Goal: Task Accomplishment & Management: Use online tool/utility

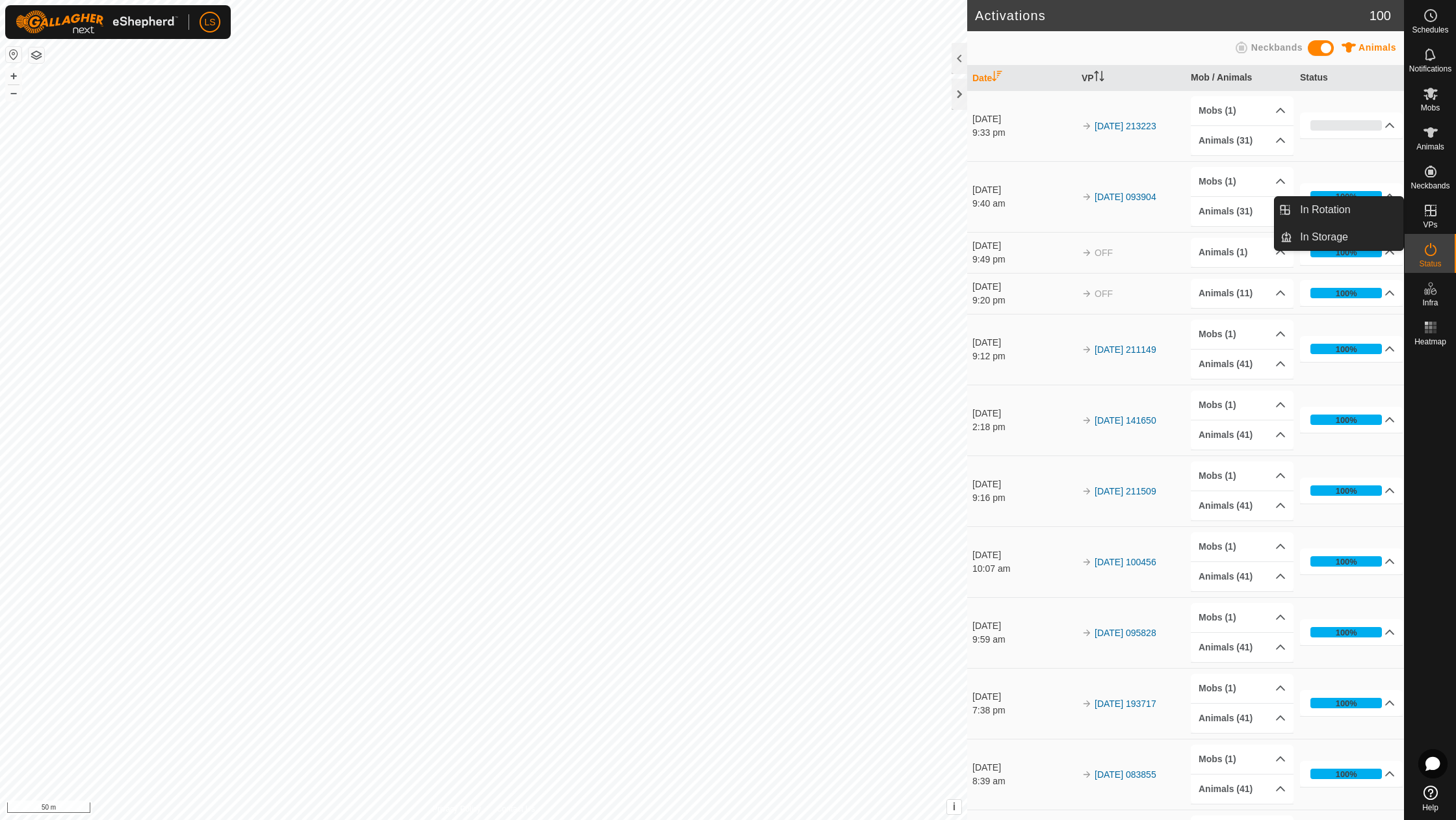
click at [1429, 211] on icon at bounding box center [1431, 210] width 16 height 16
click at [1327, 211] on link "In Rotation" at bounding box center [1347, 210] width 111 height 26
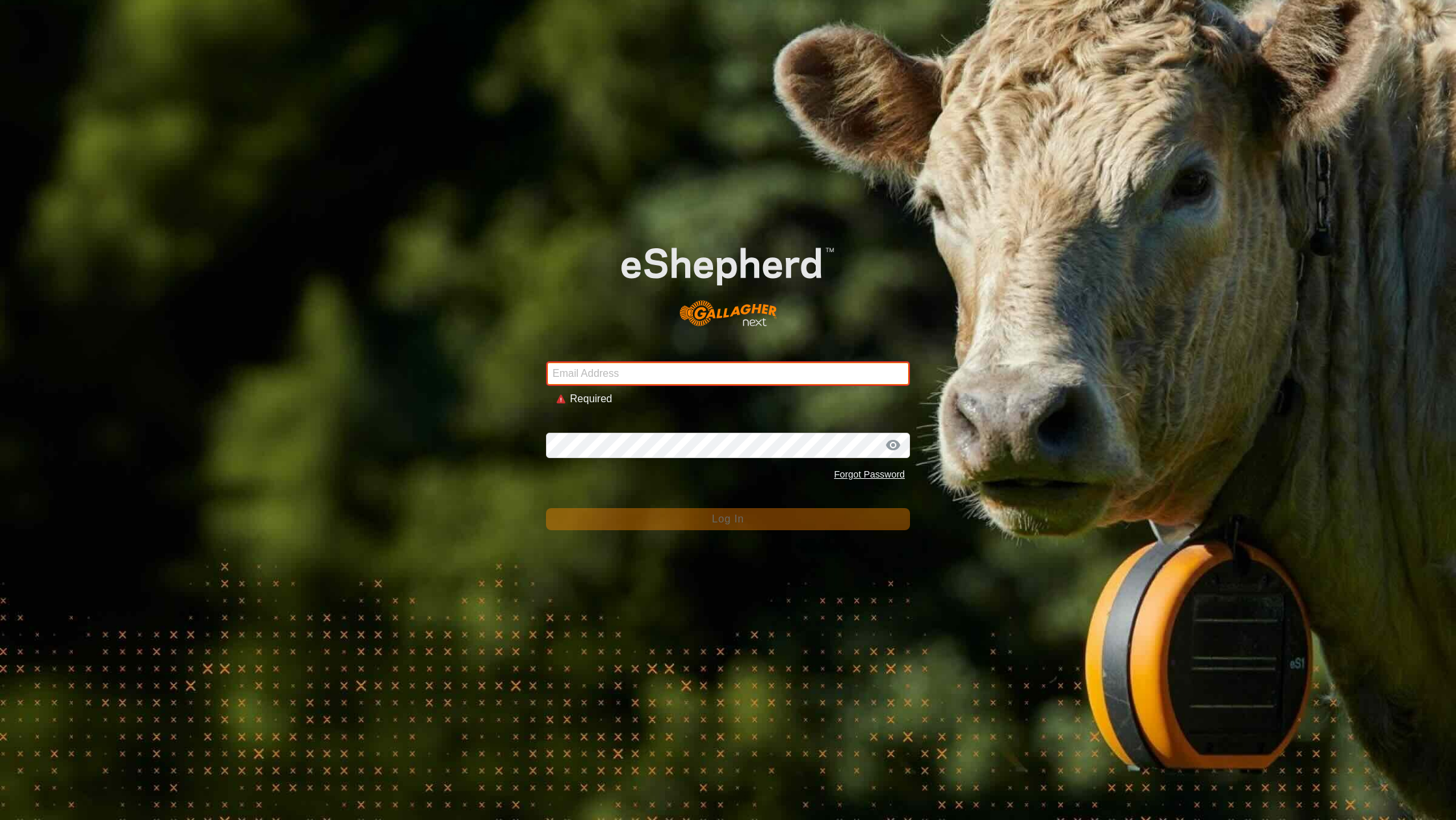
type input "[EMAIL_ADDRESS][DOMAIN_NAME]"
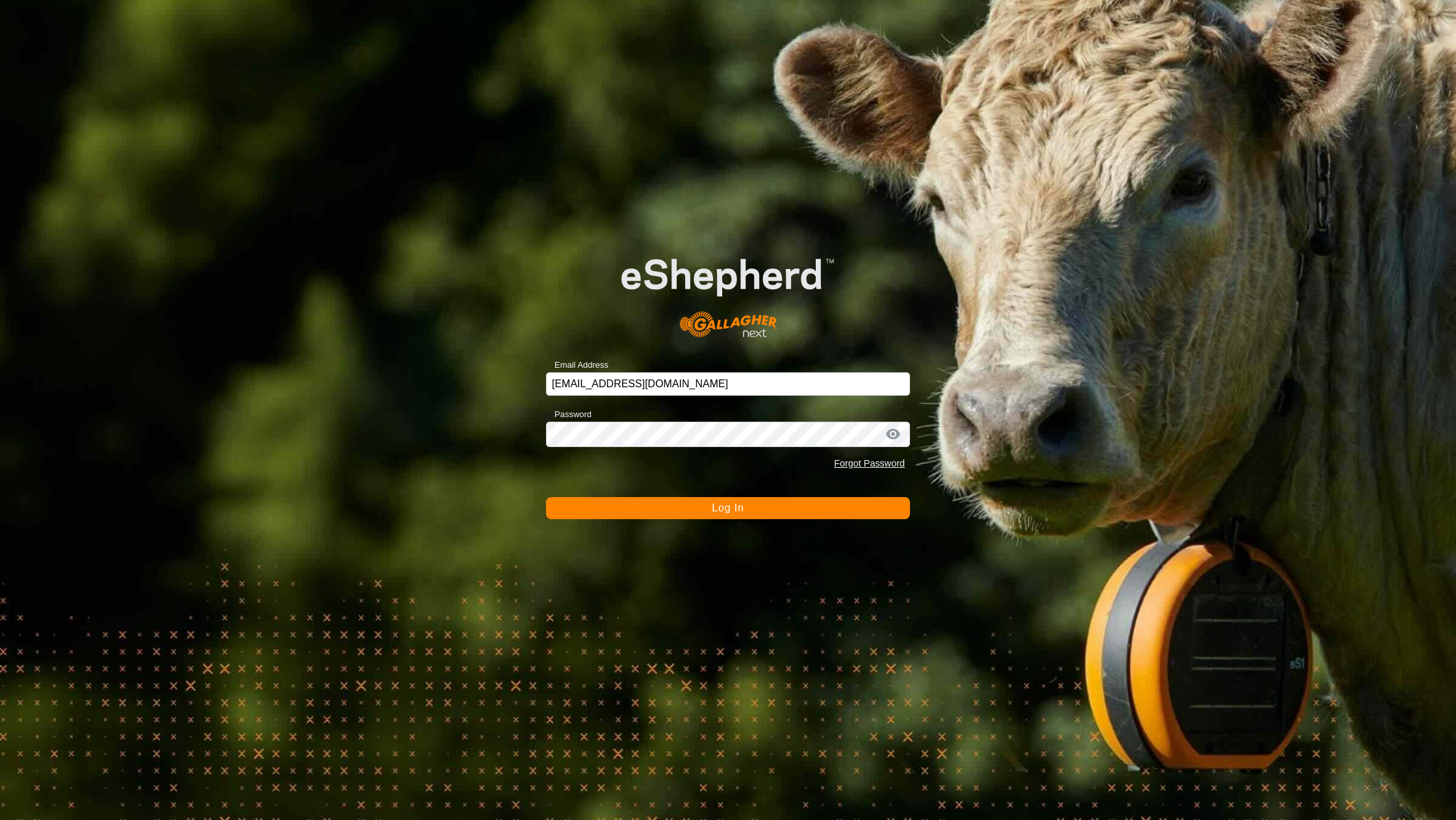
click at [664, 513] on button "Log In" at bounding box center [728, 508] width 364 height 22
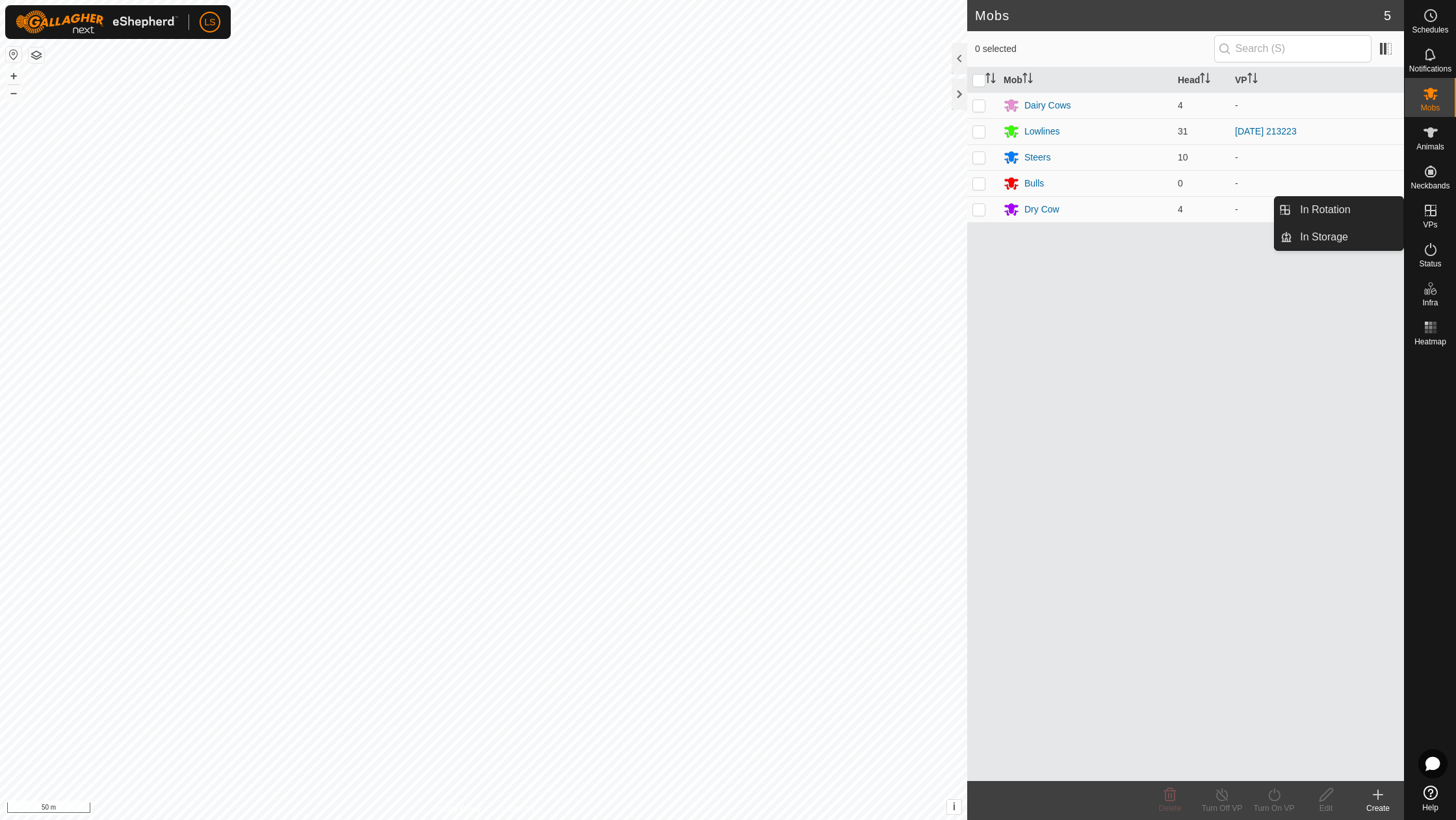
click at [1435, 208] on icon at bounding box center [1431, 210] width 16 height 16
click at [1343, 206] on link "In Rotation" at bounding box center [1347, 210] width 111 height 26
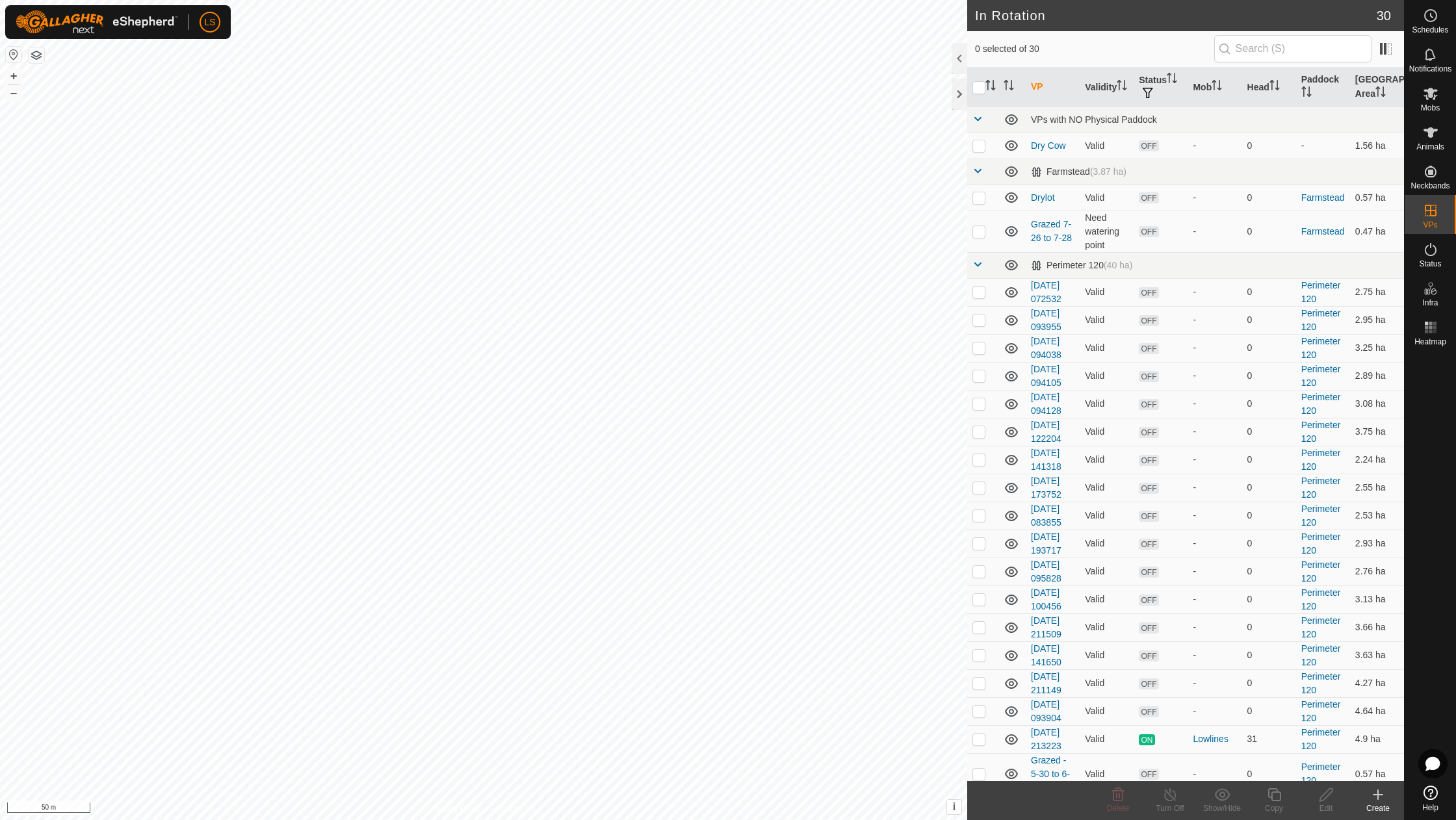
click at [1378, 798] on icon at bounding box center [1378, 794] width 0 height 9
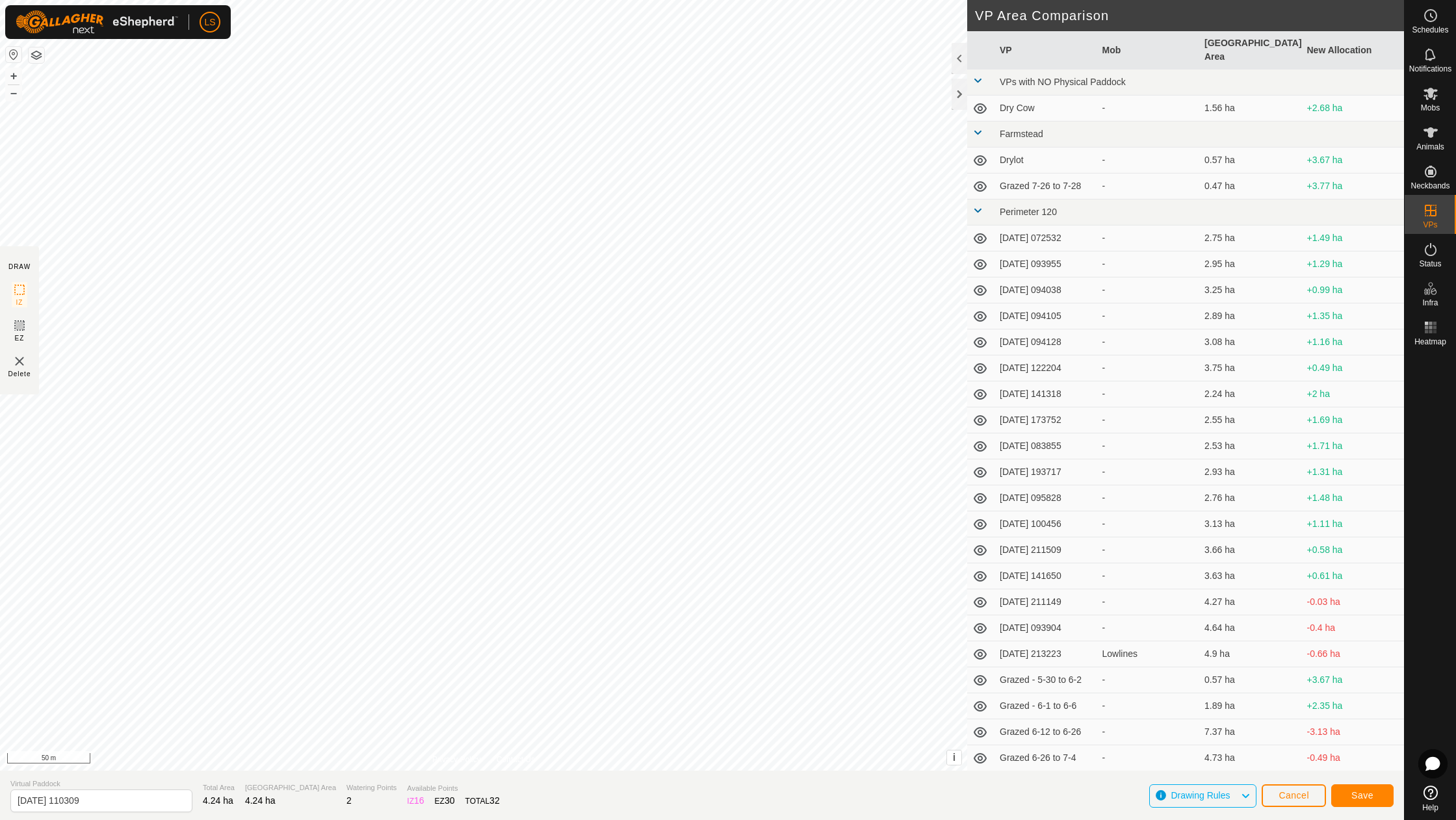
click at [1370, 799] on span "Save" at bounding box center [1362, 795] width 22 height 11
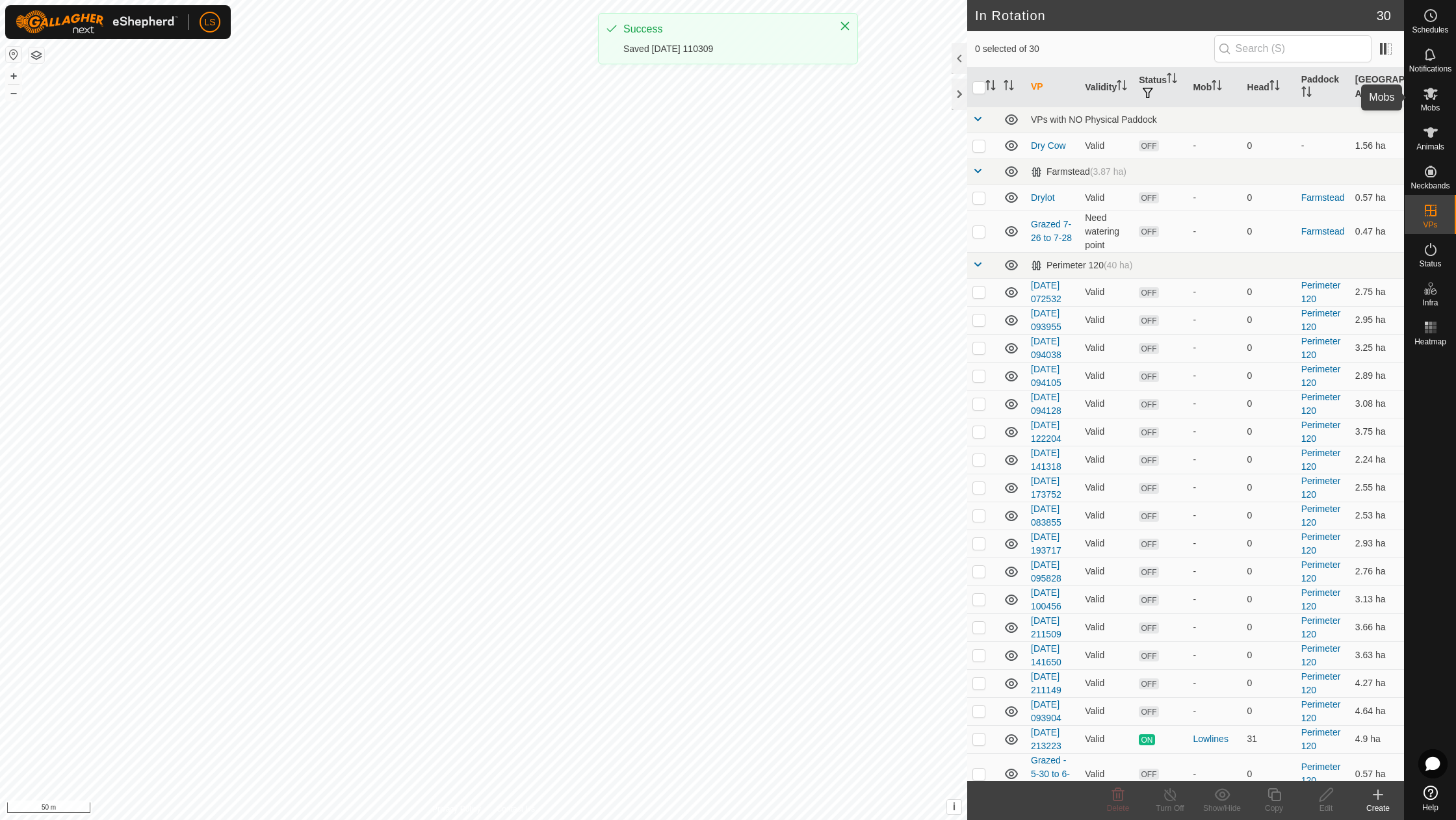
click at [1431, 104] on span "Mobs" at bounding box center [1430, 107] width 19 height 7
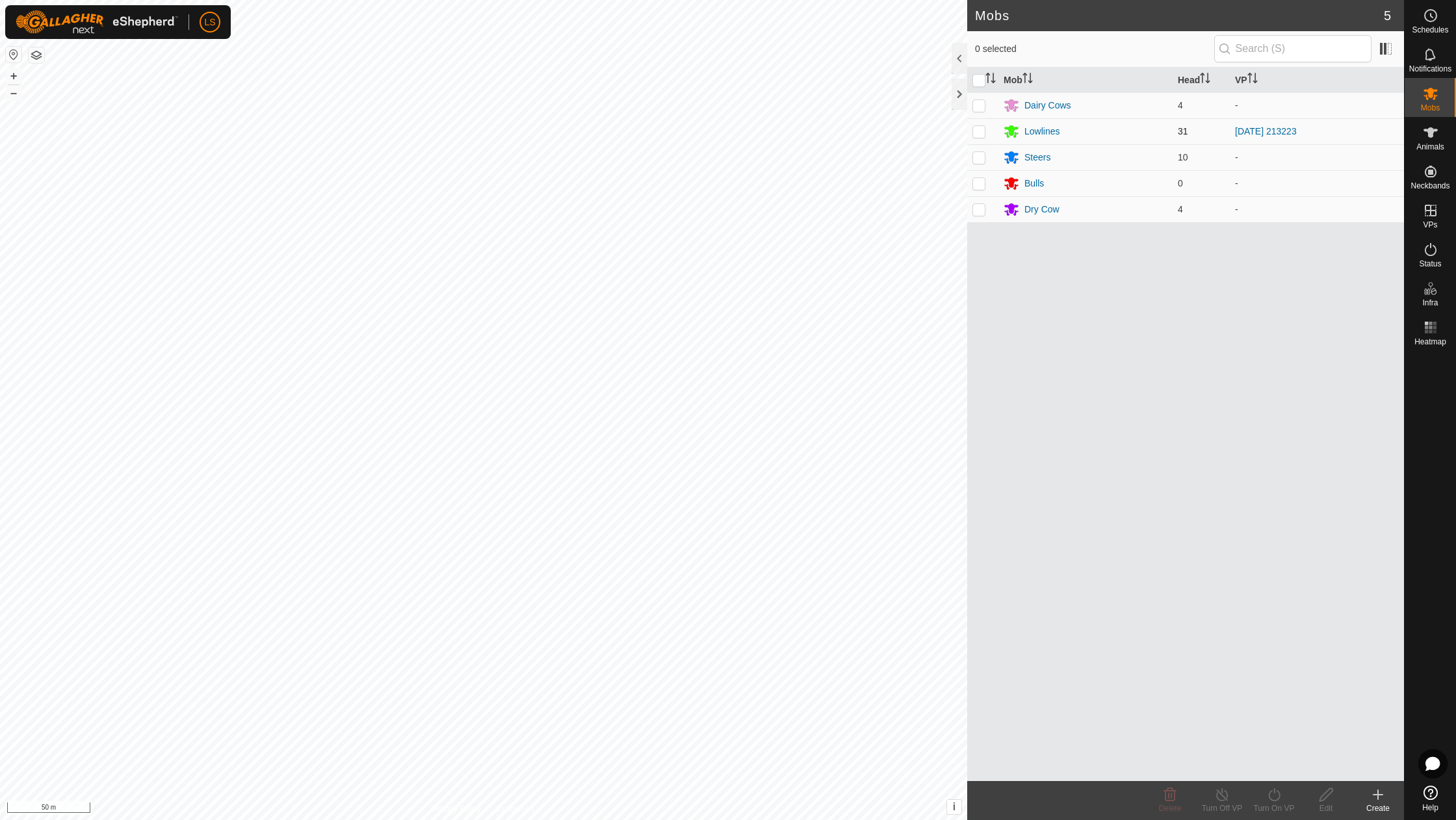
click at [980, 133] on p-checkbox at bounding box center [979, 131] width 13 height 11
checkbox input "true"
click at [1279, 799] on icon at bounding box center [1273, 795] width 12 height 13
click at [1278, 762] on link "Now" at bounding box center [1313, 766] width 129 height 26
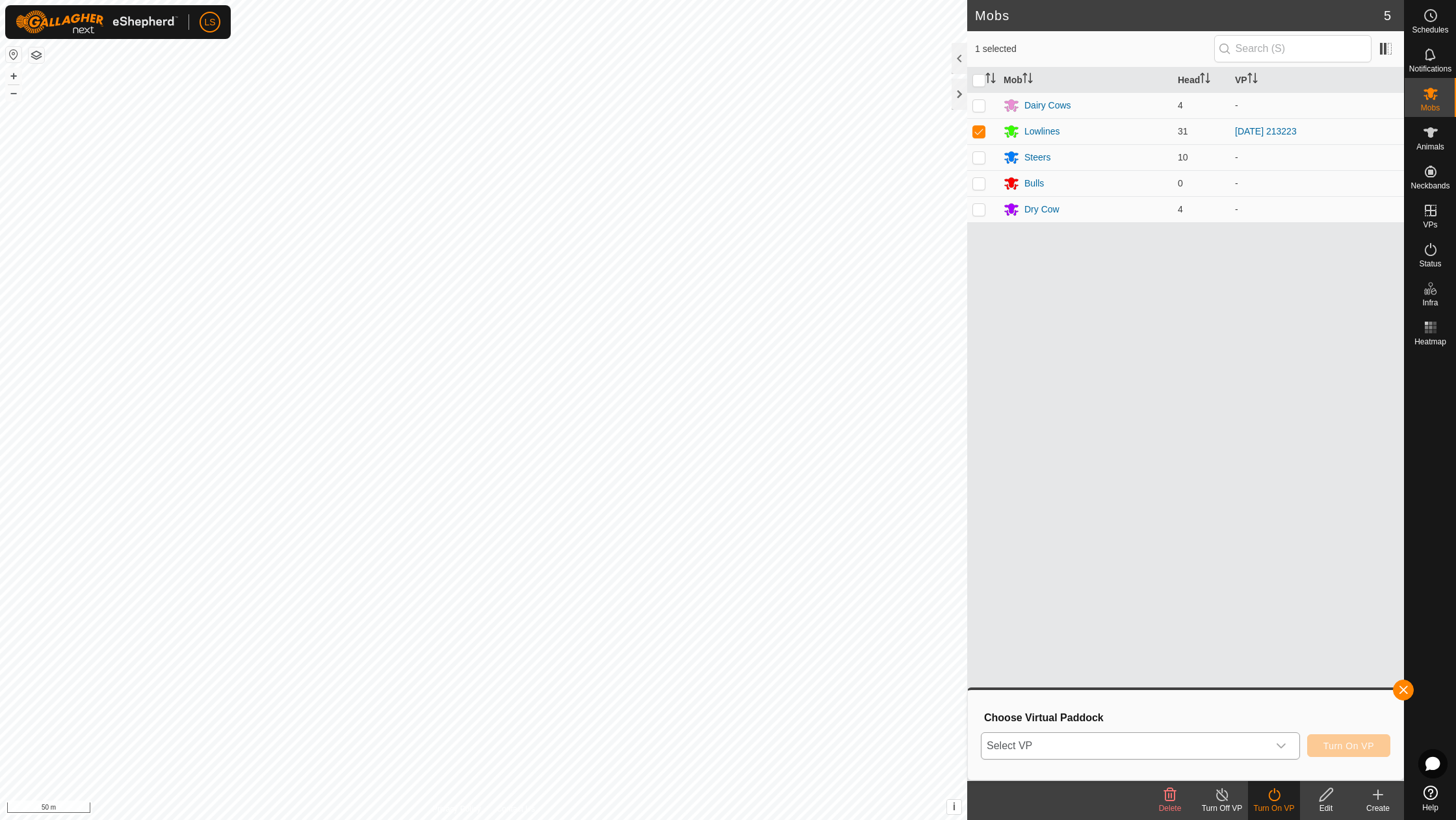
click at [1280, 746] on icon "dropdown trigger" at bounding box center [1281, 745] width 11 height 11
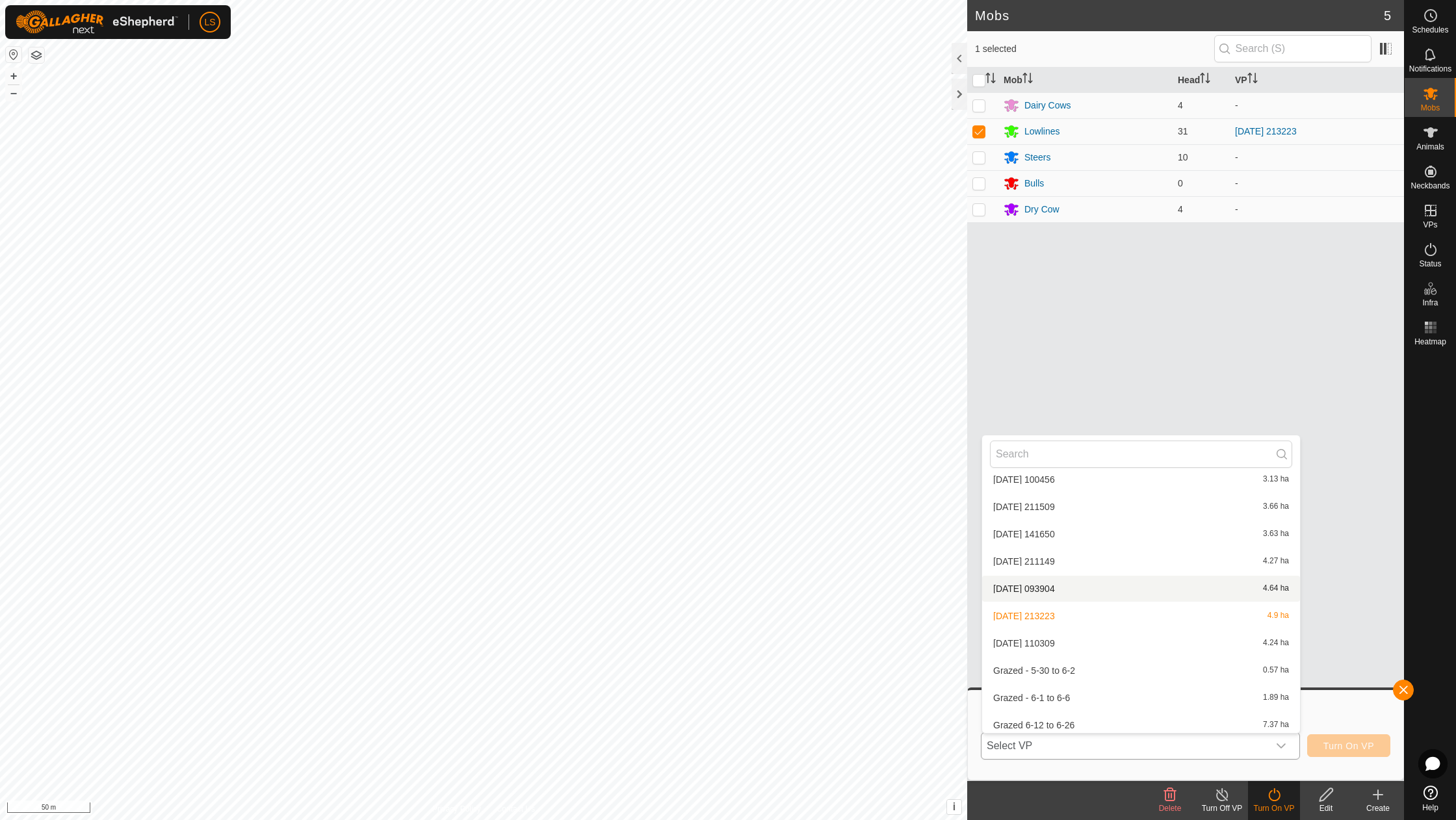
scroll to position [500, 0]
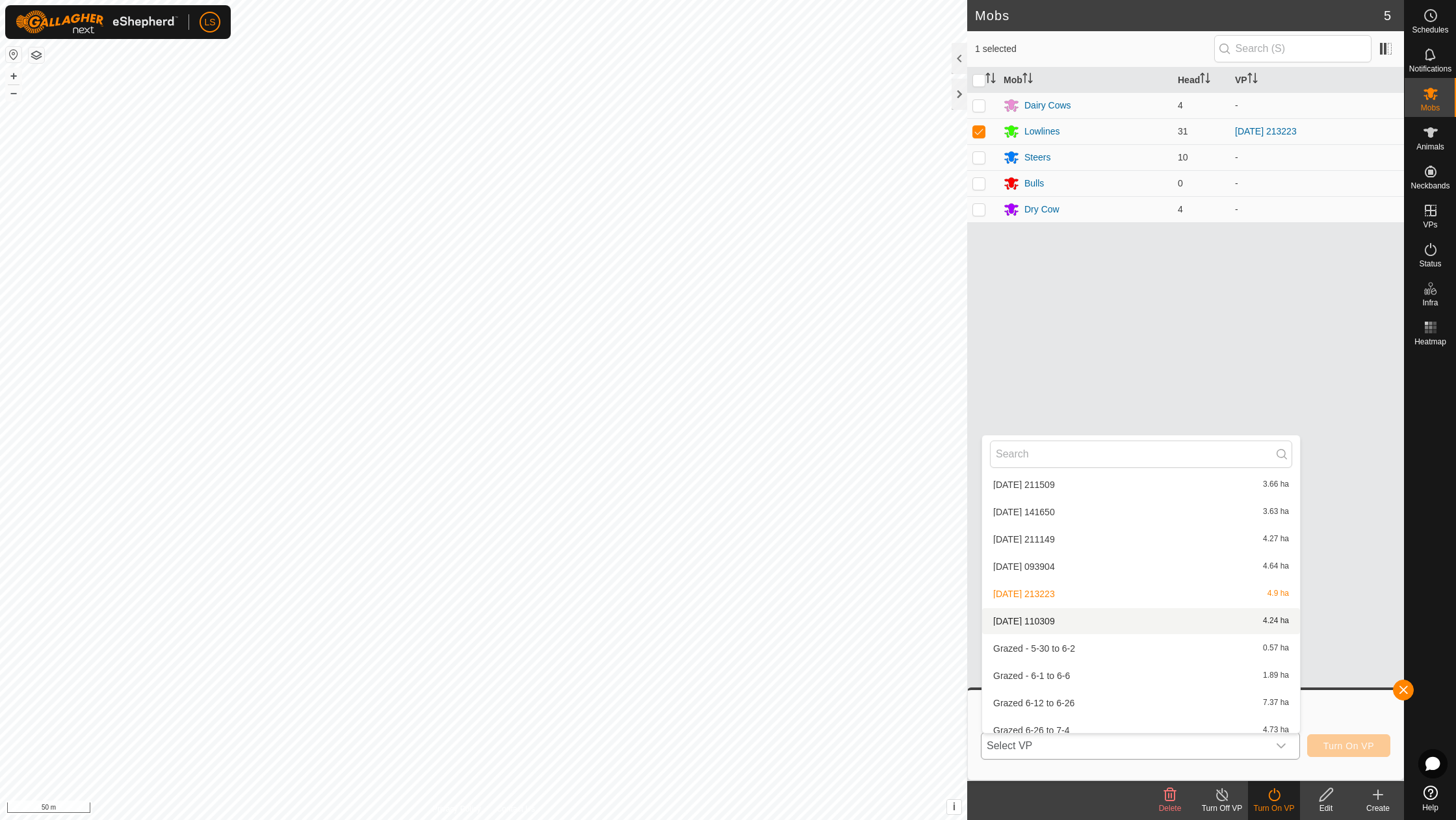
click at [1072, 612] on li "[DATE] [DATE] 4.24 ha" at bounding box center [1141, 621] width 318 height 26
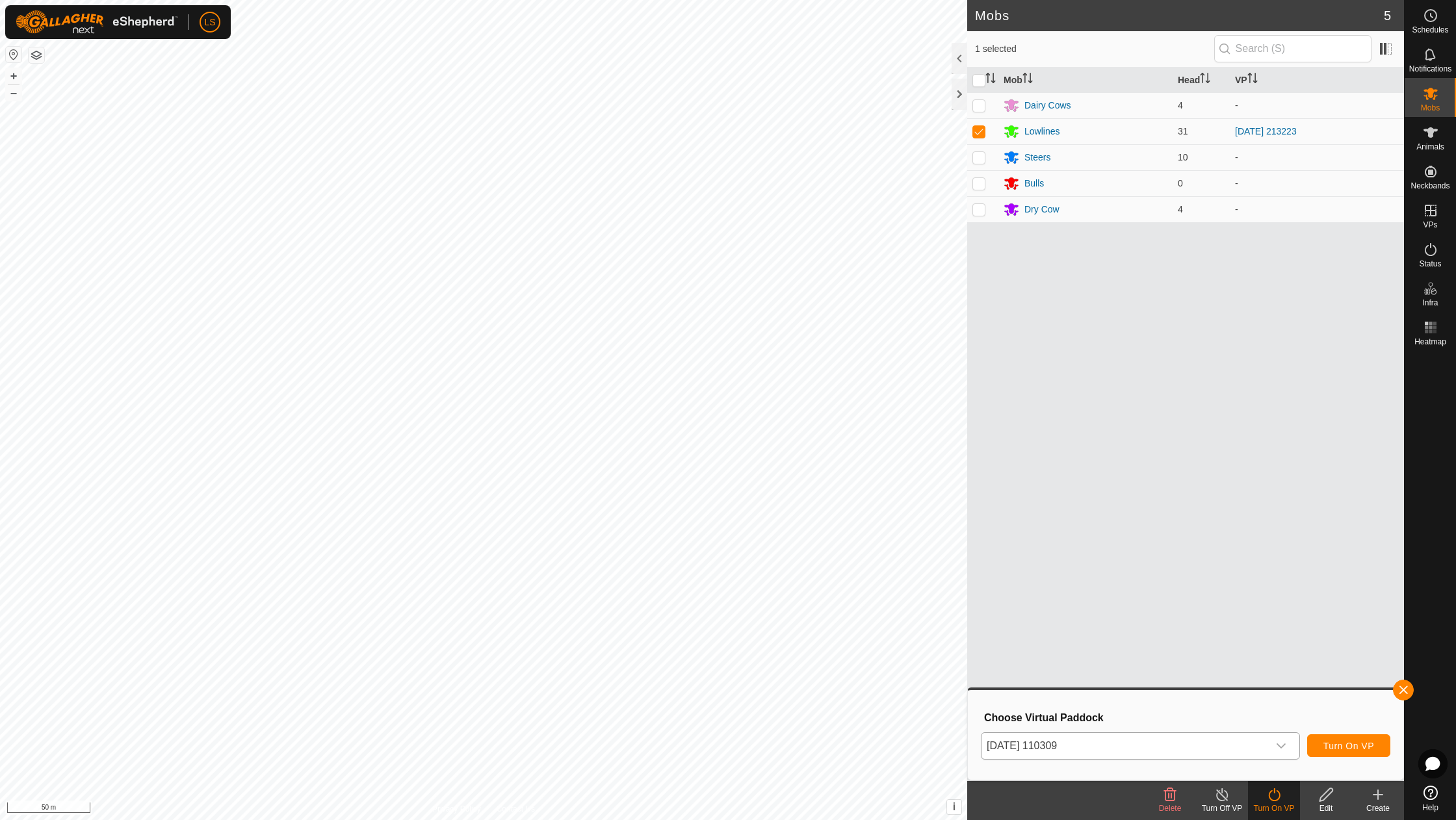
click at [1363, 746] on span "Turn On VP" at bounding box center [1349, 745] width 51 height 11
